Goal: Transaction & Acquisition: Subscribe to service/newsletter

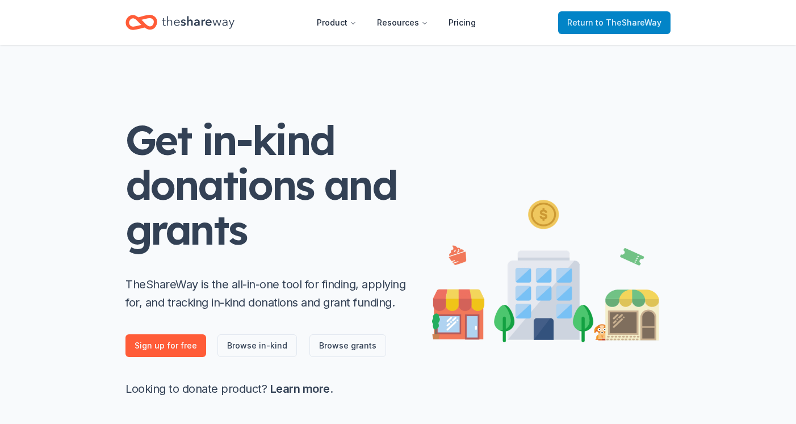
click at [605, 25] on span "to TheShareWay" at bounding box center [629, 23] width 66 height 10
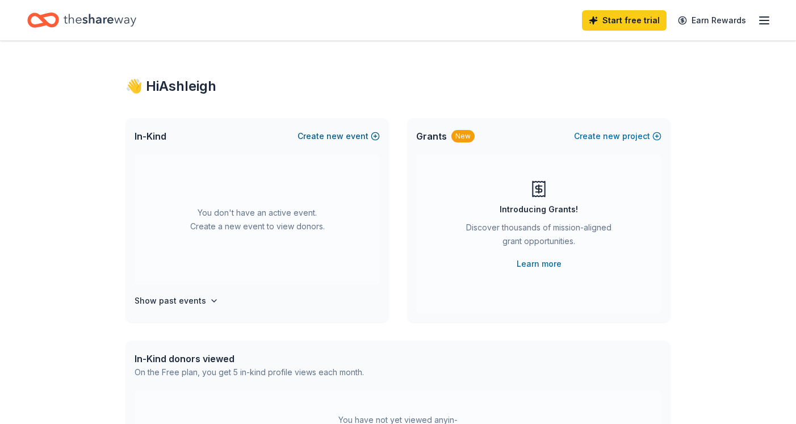
click at [337, 135] on span "new" at bounding box center [334, 136] width 17 height 14
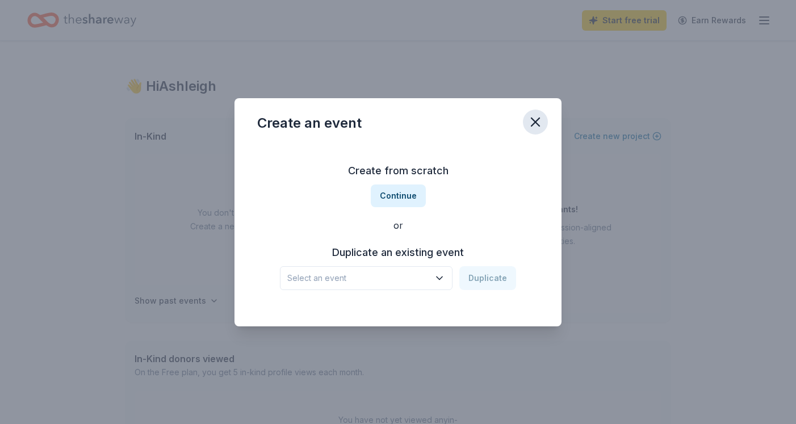
click at [523, 122] on button "button" at bounding box center [535, 122] width 25 height 25
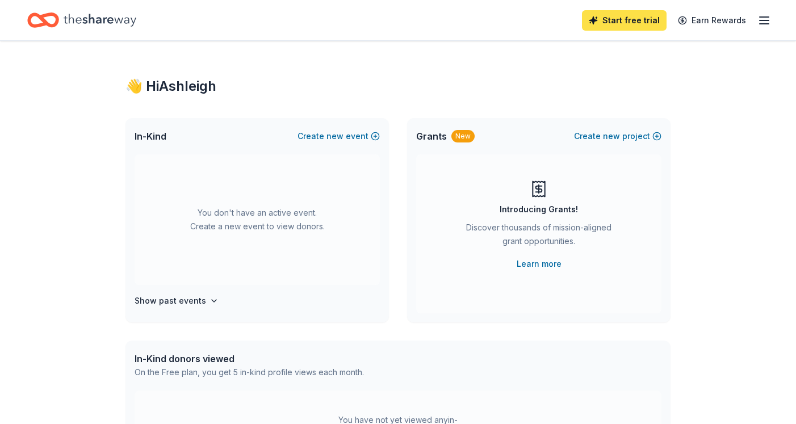
click at [616, 22] on link "Start free trial" at bounding box center [624, 20] width 85 height 20
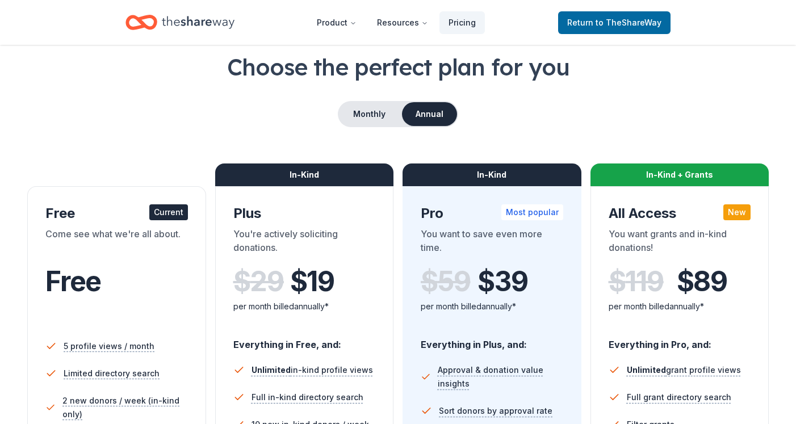
scroll to position [57, 0]
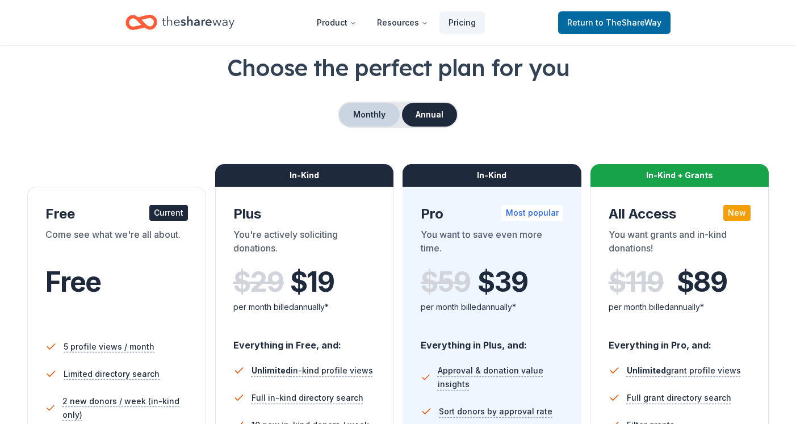
click at [357, 106] on button "Monthly" at bounding box center [369, 115] width 61 height 24
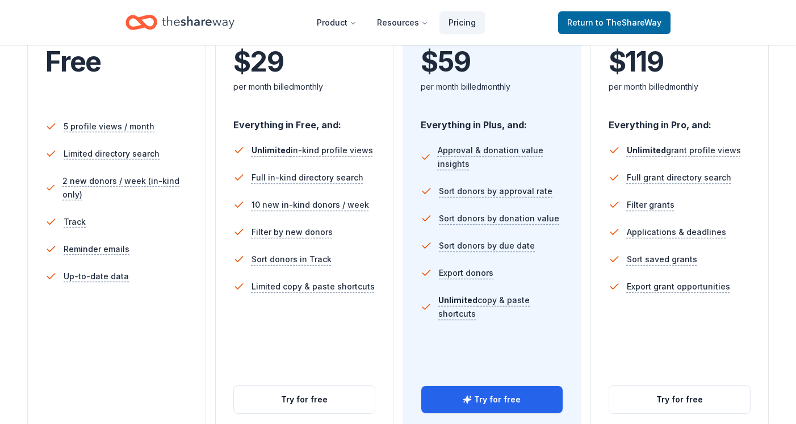
scroll to position [116, 0]
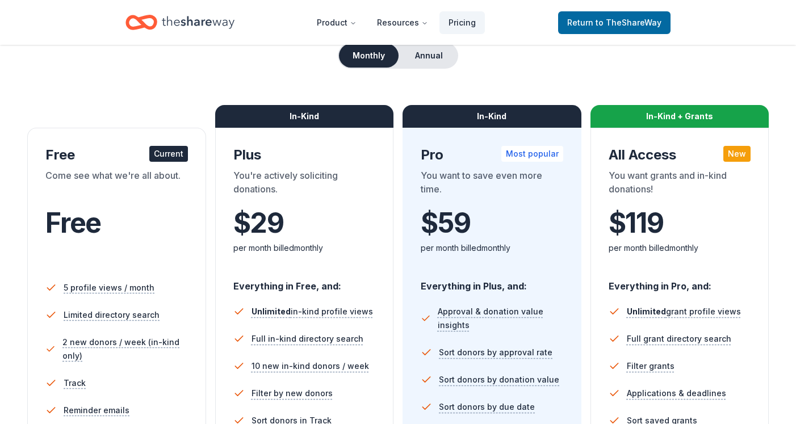
click at [181, 23] on icon "Home" at bounding box center [198, 22] width 73 height 23
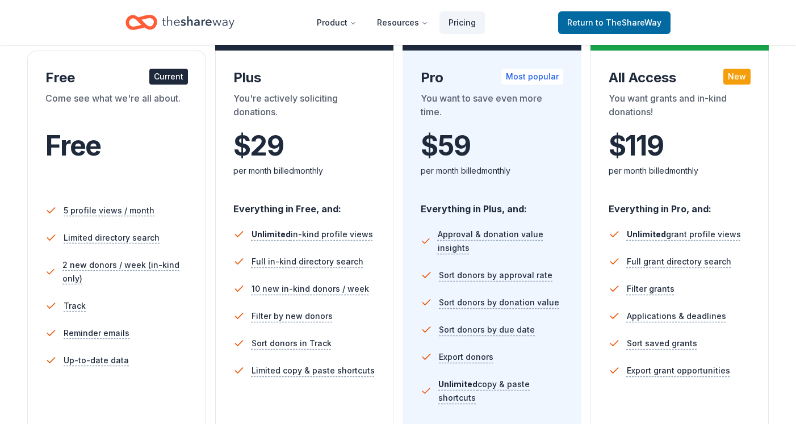
scroll to position [196, 0]
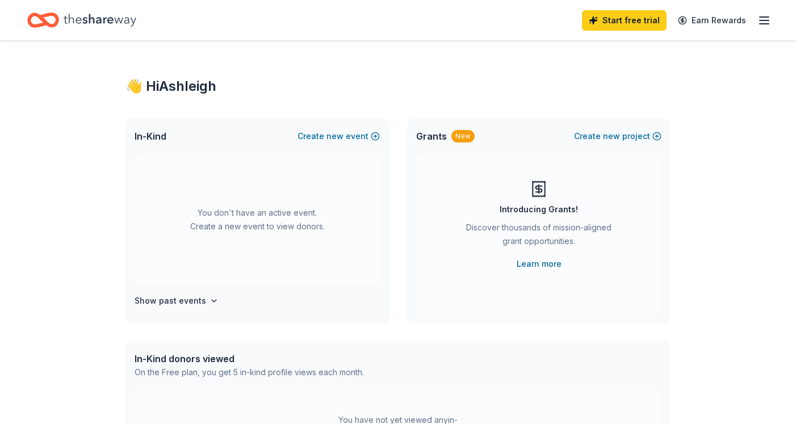
click at [764, 17] on line "button" at bounding box center [764, 17] width 9 height 0
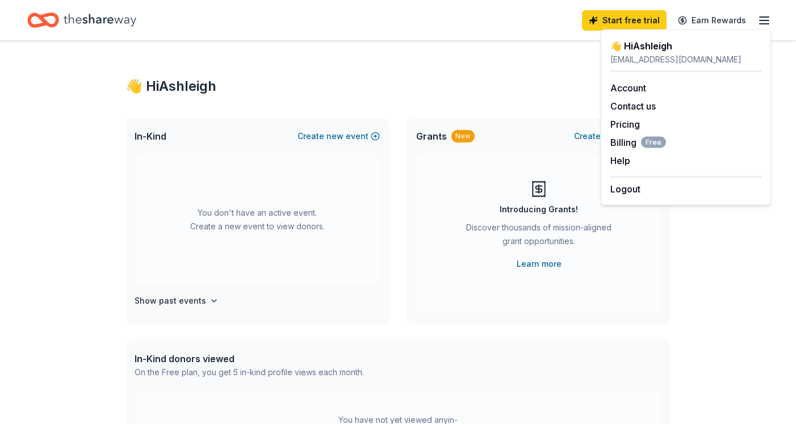
click at [764, 17] on icon "button" at bounding box center [764, 21] width 14 height 14
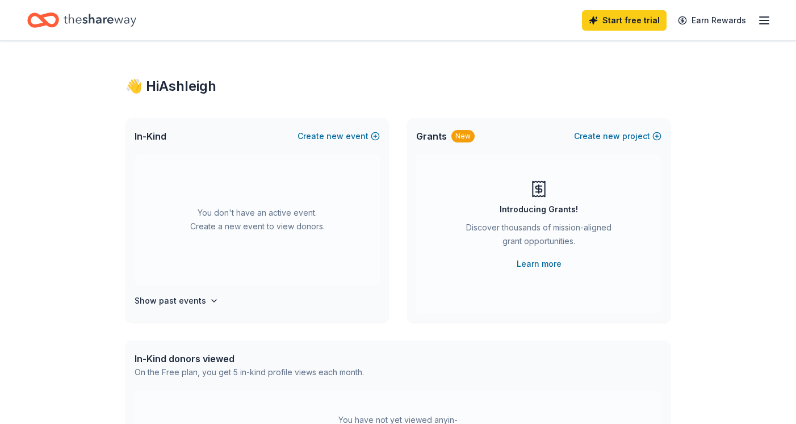
click at [92, 19] on icon "Home" at bounding box center [100, 20] width 73 height 23
